Goal: Task Accomplishment & Management: Manage account settings

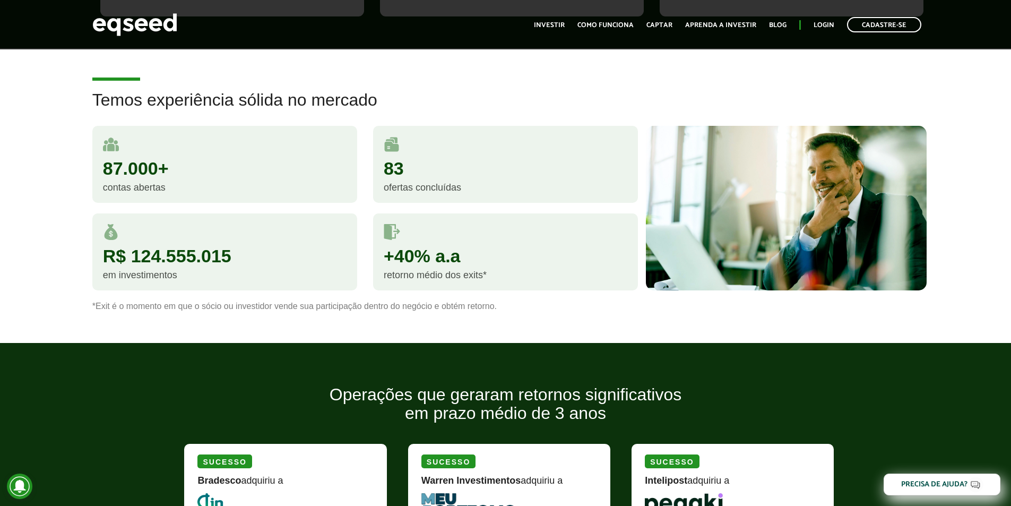
scroll to position [425, 0]
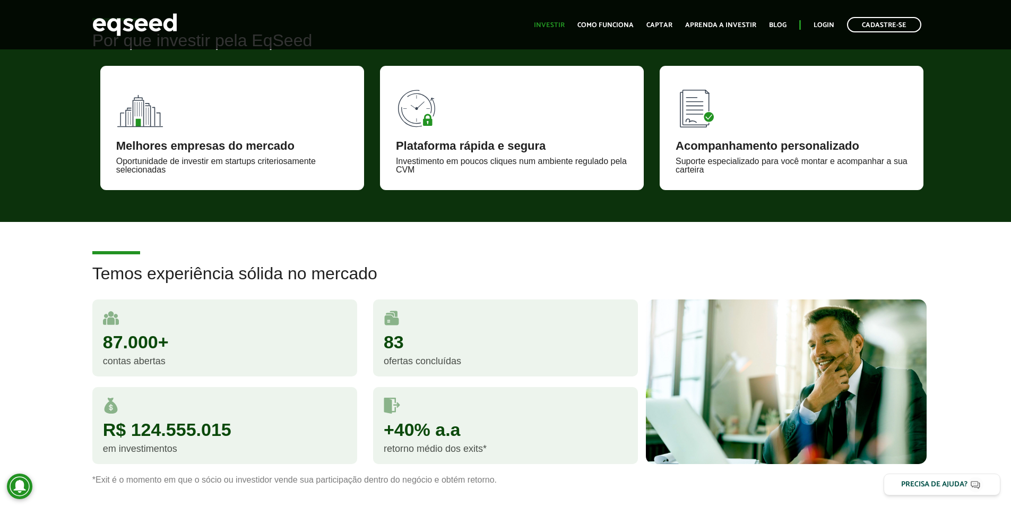
click at [552, 19] on ul "Início Investir Como funciona Captar Aprenda a investir Blog Login Cadastre-se" at bounding box center [728, 24] width 398 height 15
click at [558, 24] on link "Investir" at bounding box center [549, 25] width 31 height 7
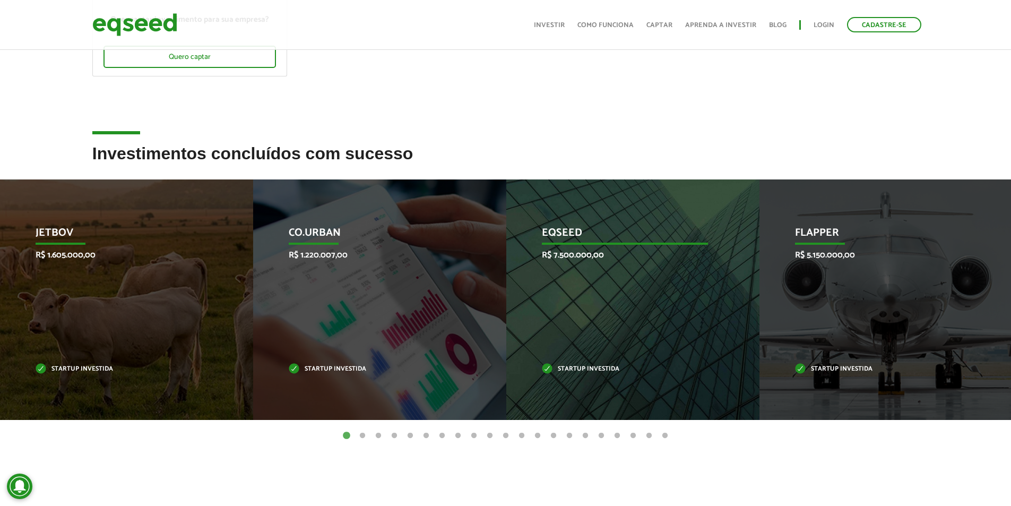
scroll to position [250, 0]
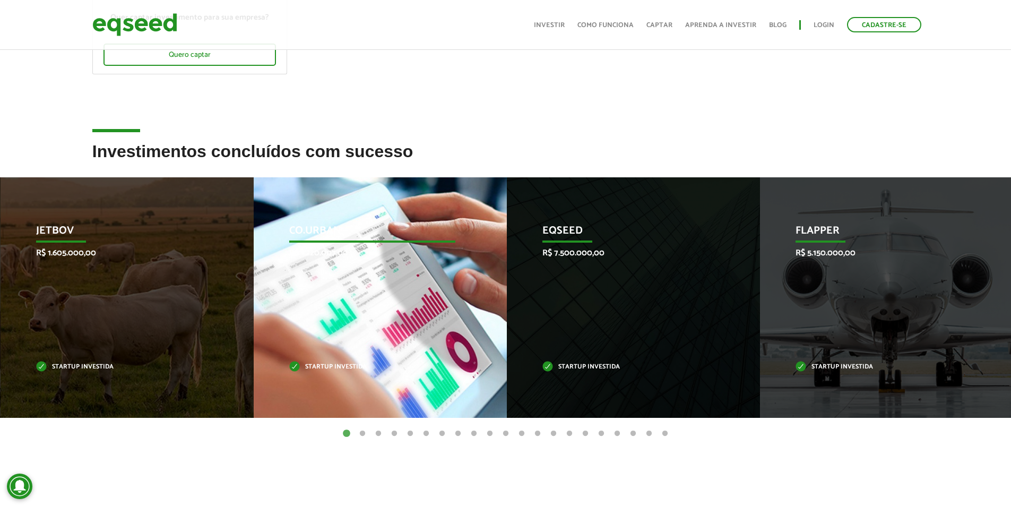
click at [386, 238] on p "Co.Urban" at bounding box center [372, 234] width 166 height 18
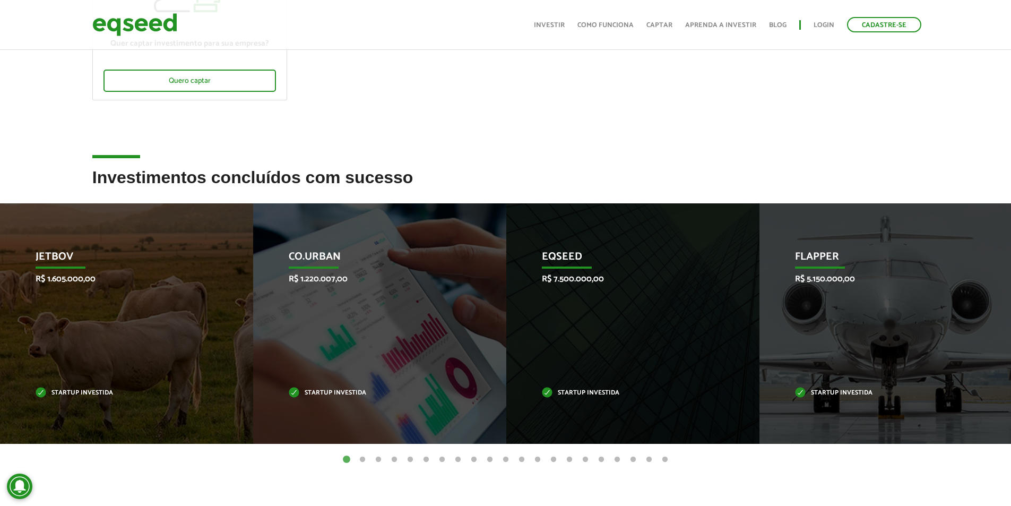
scroll to position [0, 0]
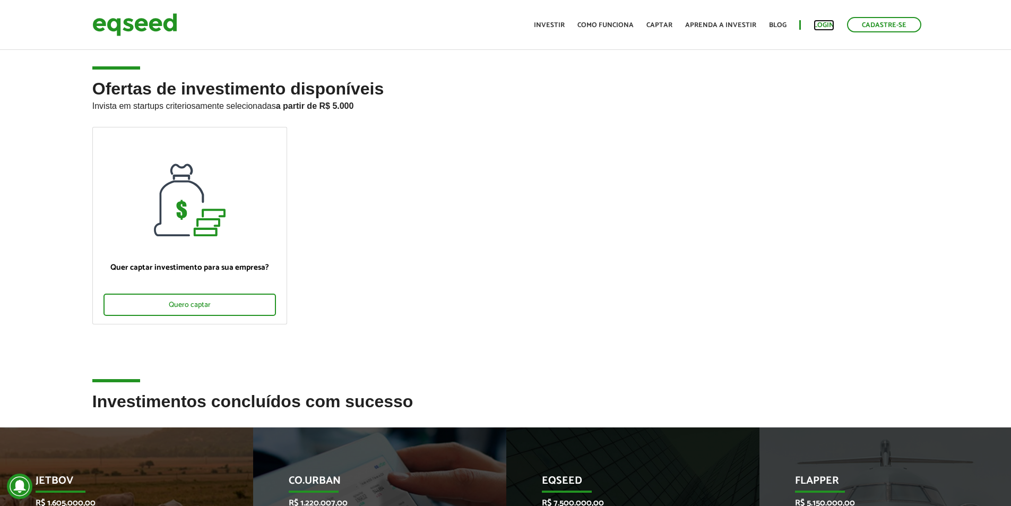
click at [827, 25] on link "Login" at bounding box center [824, 25] width 21 height 7
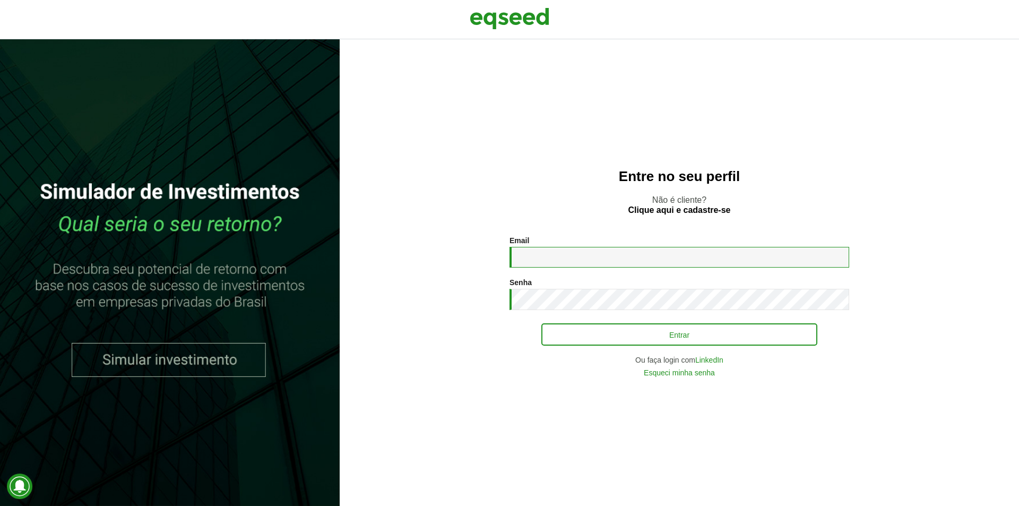
type input "**********"
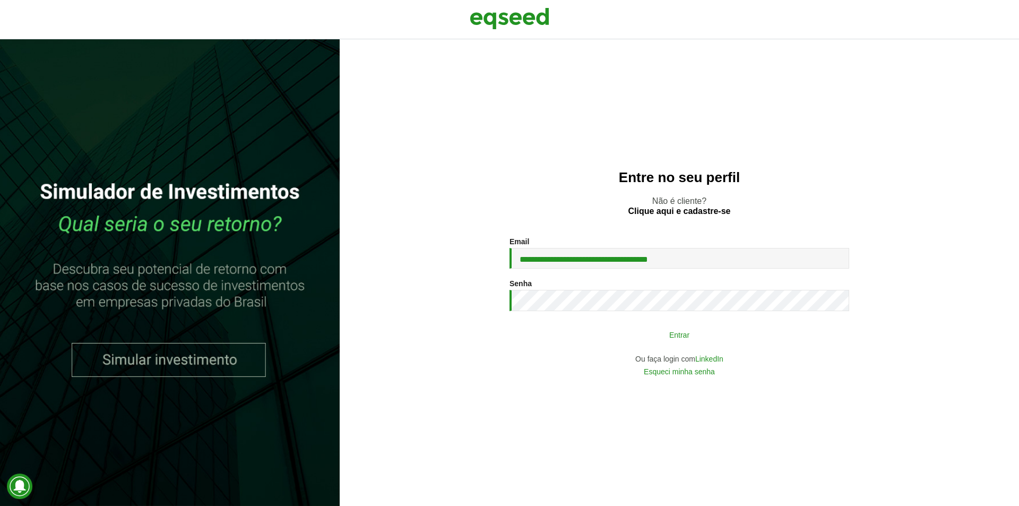
click at [587, 340] on button "Entrar" at bounding box center [679, 334] width 276 height 20
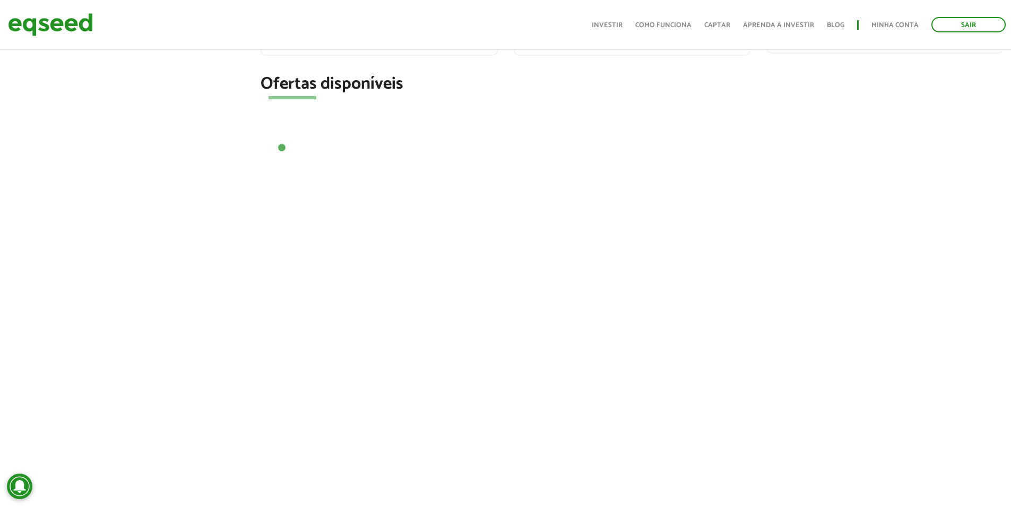
scroll to position [383, 0]
click at [613, 25] on link "Investir" at bounding box center [607, 25] width 31 height 7
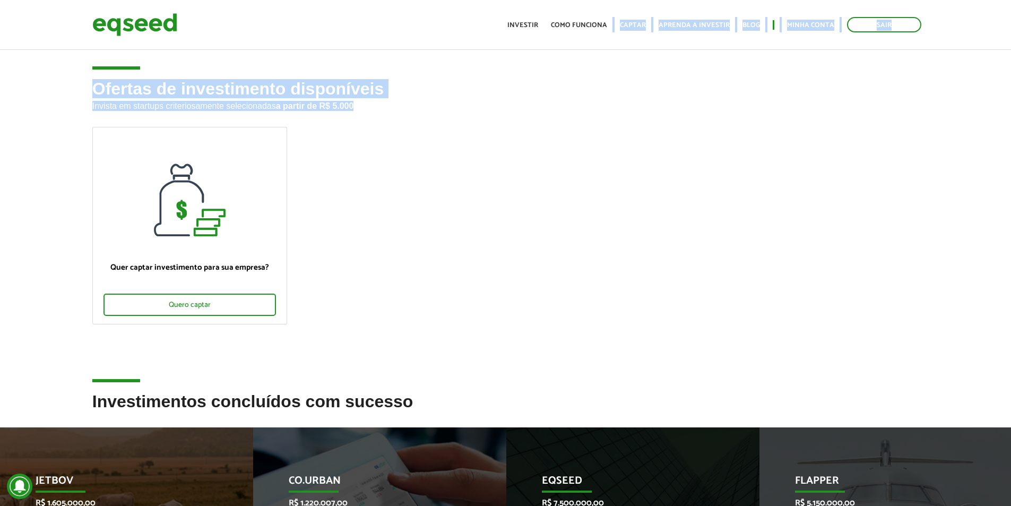
click at [587, 124] on body "Sair Toggle navigation Toggle navigation Início Investir Como funciona" at bounding box center [505, 253] width 1011 height 506
click at [644, 27] on link "Captar" at bounding box center [633, 25] width 26 height 7
click at [638, 24] on link "Captar" at bounding box center [633, 25] width 26 height 7
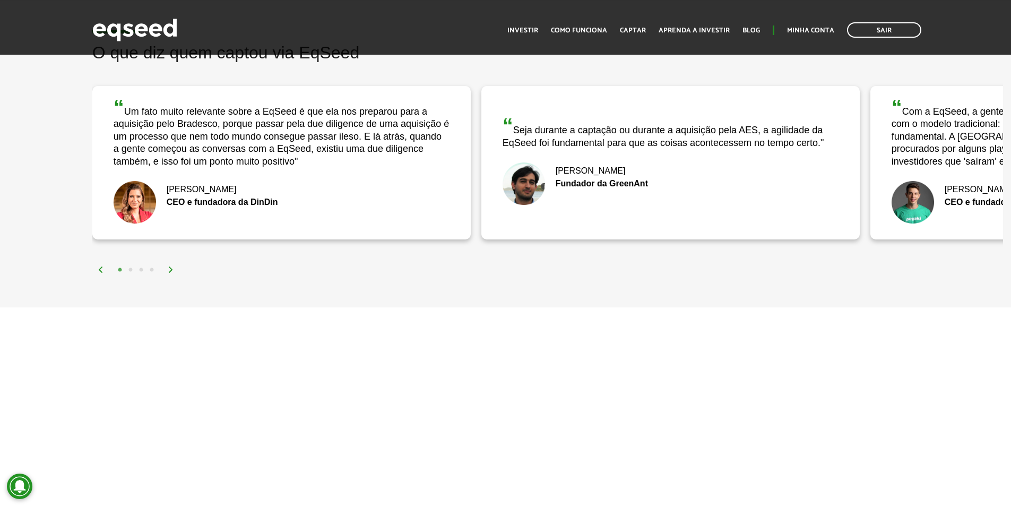
scroll to position [1964, 0]
